Goal: Task Accomplishment & Management: Manage account settings

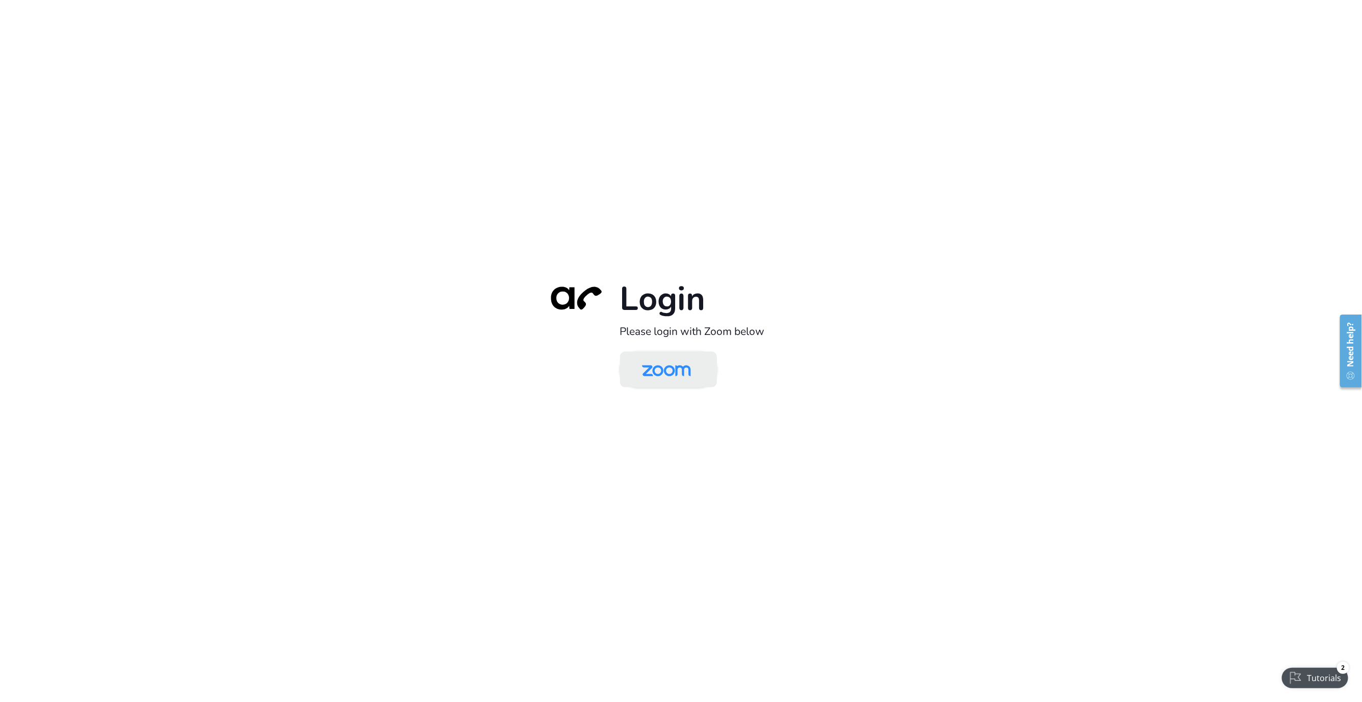
click at [655, 368] on img at bounding box center [666, 370] width 70 height 33
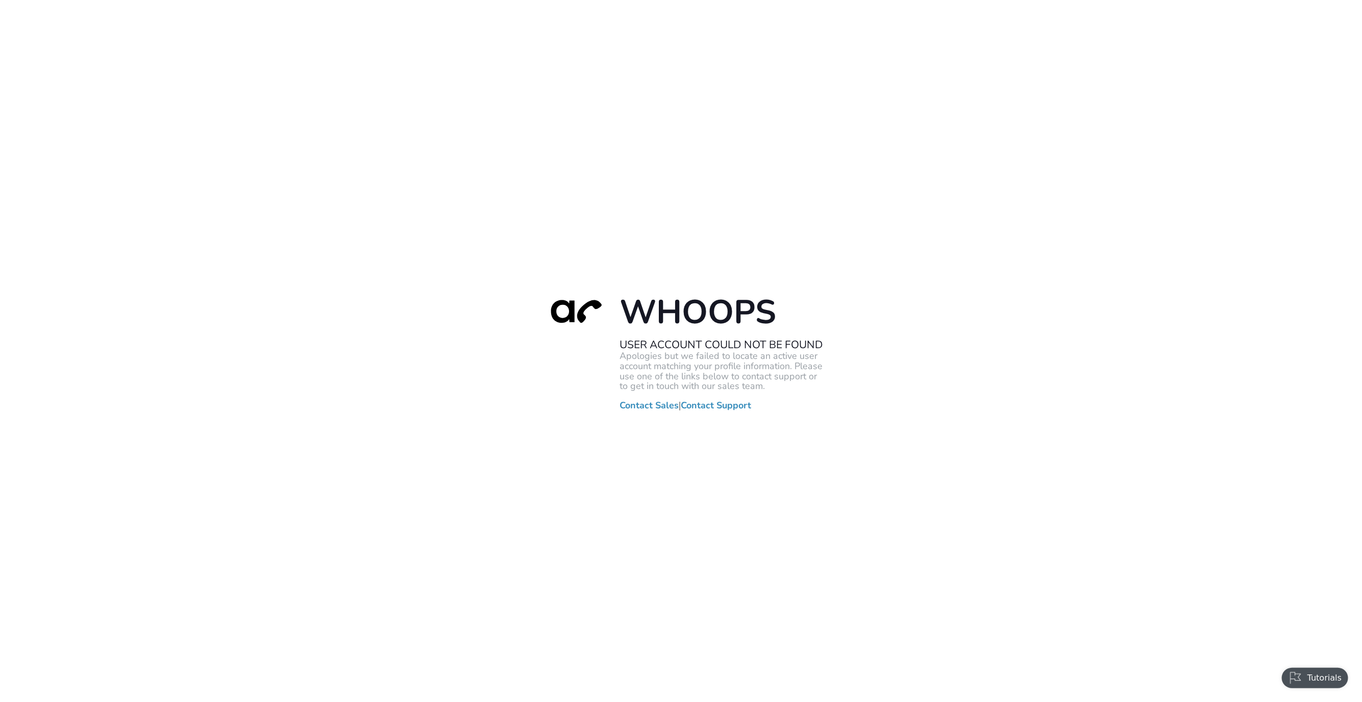
click at [650, 460] on div "Whoops User Account Could Not Be Found Apologies but we failed to locate an act…" at bounding box center [681, 351] width 1362 height 702
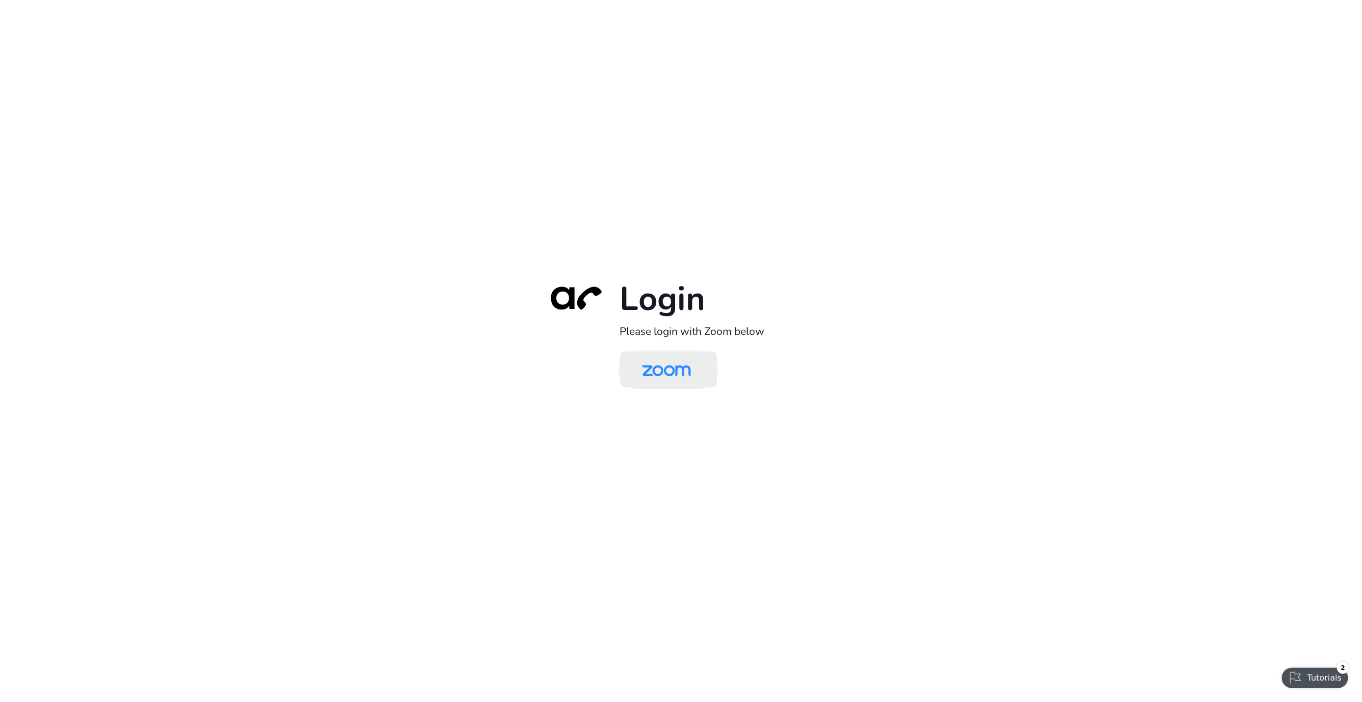
click at [686, 362] on img at bounding box center [666, 370] width 70 height 33
